Goal: Task Accomplishment & Management: Use online tool/utility

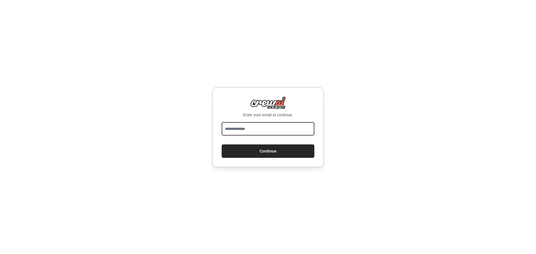
click at [245, 128] on input "email" at bounding box center [268, 128] width 93 height 13
type input "**********"
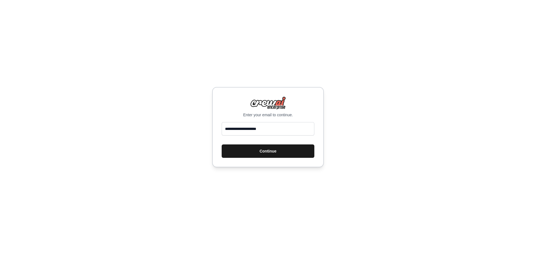
click at [270, 150] on button "Continue" at bounding box center [268, 151] width 93 height 13
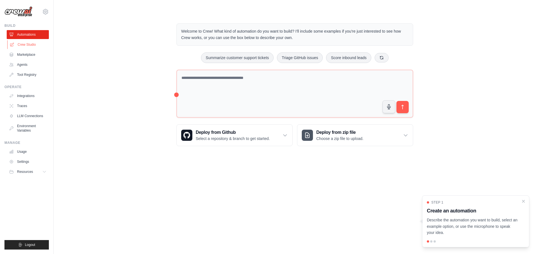
click at [18, 42] on link "Crew Studio" at bounding box center [28, 44] width 42 height 9
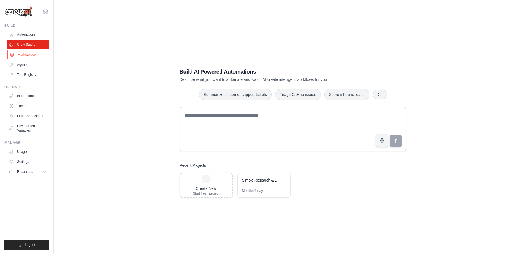
click at [20, 53] on link "Marketplace" at bounding box center [28, 54] width 42 height 9
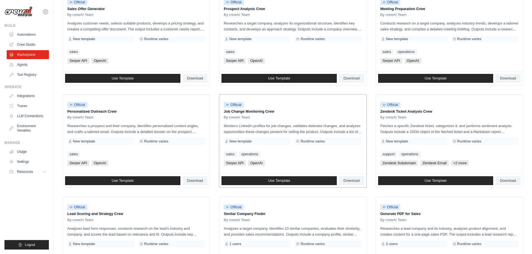
scroll to position [179, 0]
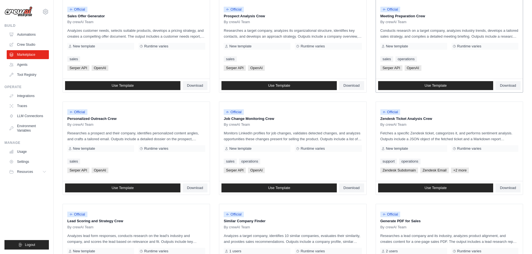
click at [430, 46] on div "New template" at bounding box center [413, 46] width 67 height 7
click at [298, 45] on icon at bounding box center [297, 46] width 3 height 3
click at [190, 48] on div "Runtime varies" at bounding box center [171, 46] width 67 height 7
drag, startPoint x: 113, startPoint y: 47, endPoint x: 67, endPoint y: 45, distance: 46.1
click at [67, 45] on div "New template" at bounding box center [100, 46] width 67 height 7
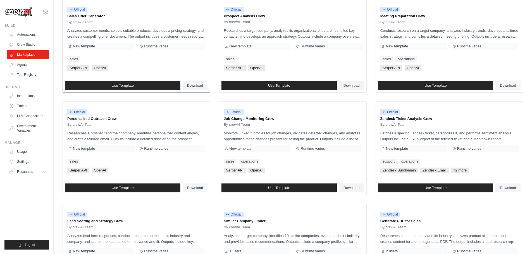
click at [134, 52] on div "Official Sales Offer Generator By crewAI Team Analyzes customer needs, selects …" at bounding box center [136, 39] width 147 height 80
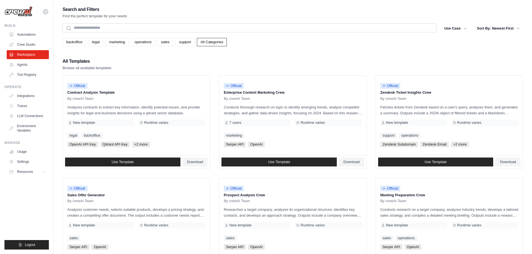
click at [46, 14] on icon at bounding box center [45, 11] width 5 height 5
click at [20, 201] on ul "Build Automations Crew Studio Marketplace Agents" at bounding box center [26, 136] width 44 height 226
click at [22, 154] on link "Usage" at bounding box center [28, 151] width 42 height 9
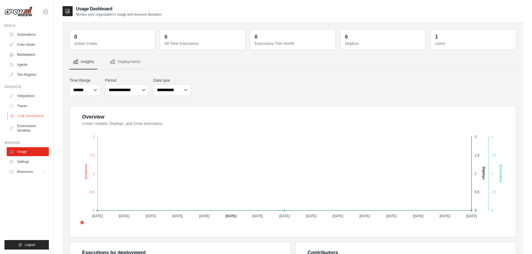
click at [43, 118] on link "LLM Connections" at bounding box center [28, 116] width 42 height 9
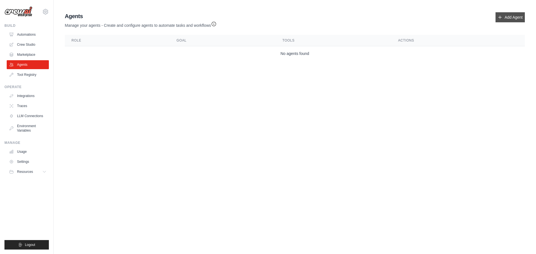
click at [515, 20] on link "Add Agent" at bounding box center [509, 17] width 29 height 10
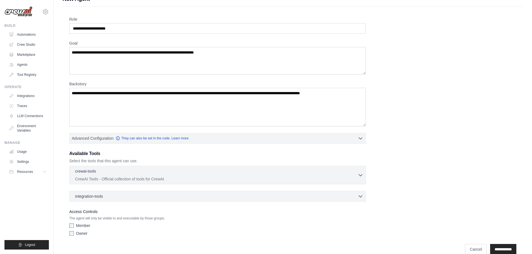
scroll to position [20, 0]
